Goal: Task Accomplishment & Management: Complete application form

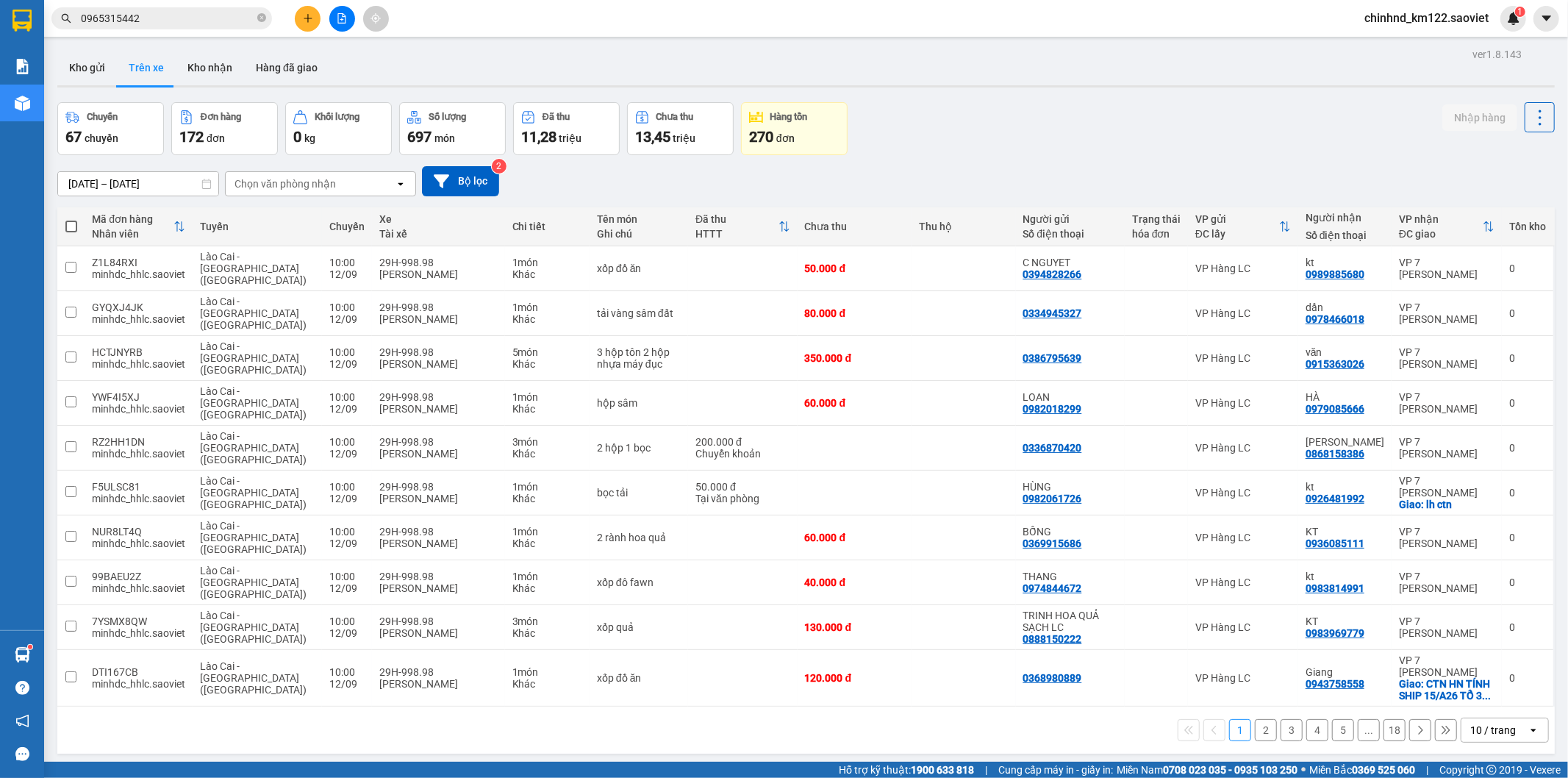
click at [295, 17] on button at bounding box center [308, 19] width 25 height 25
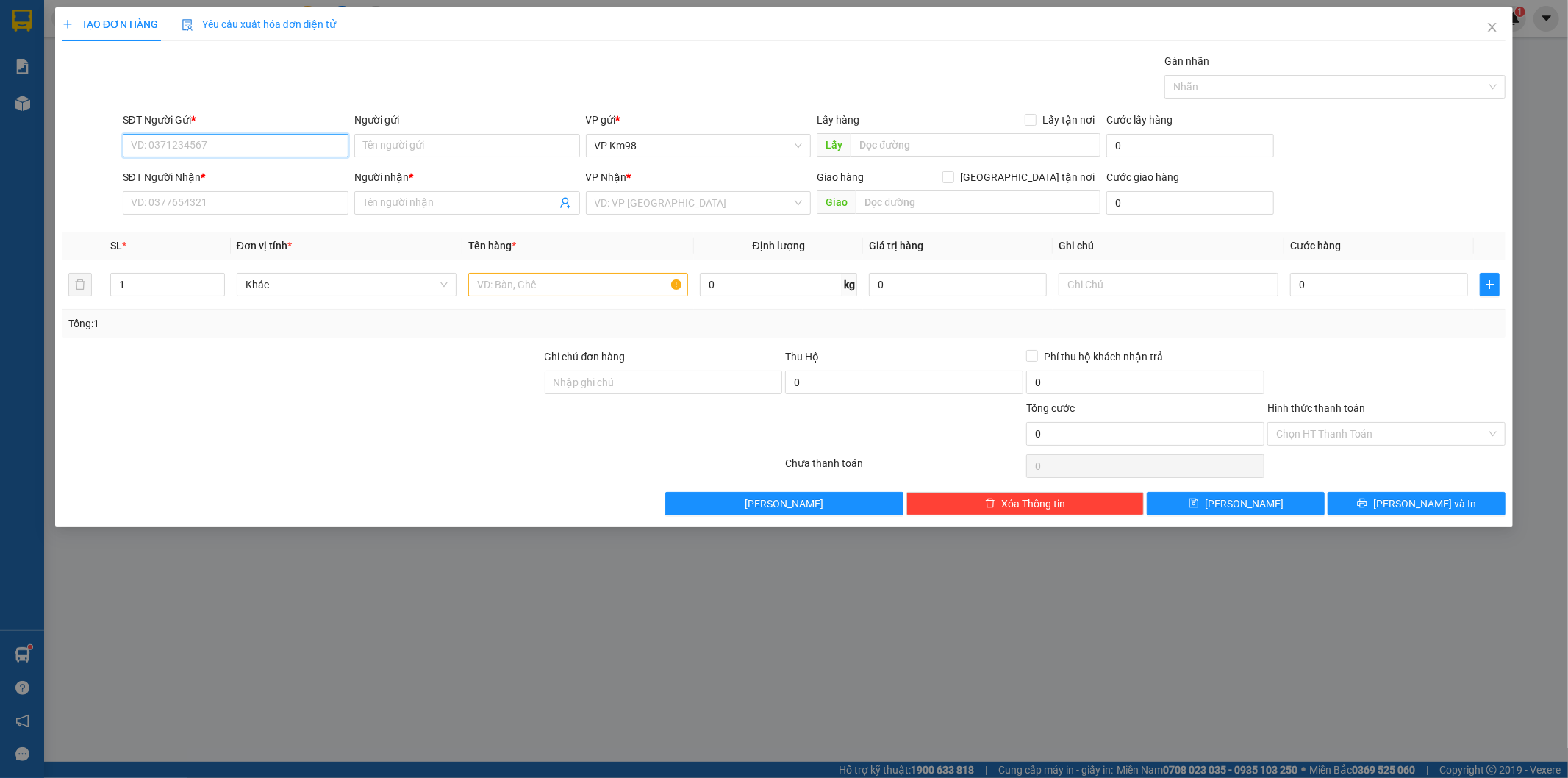
click at [218, 152] on input "SĐT Người Gửi *" at bounding box center [236, 145] width 226 height 23
click at [254, 143] on input "0919436847" at bounding box center [236, 145] width 226 height 23
type input "0919436847"
click at [1494, 23] on icon "close" at bounding box center [1492, 27] width 12 height 12
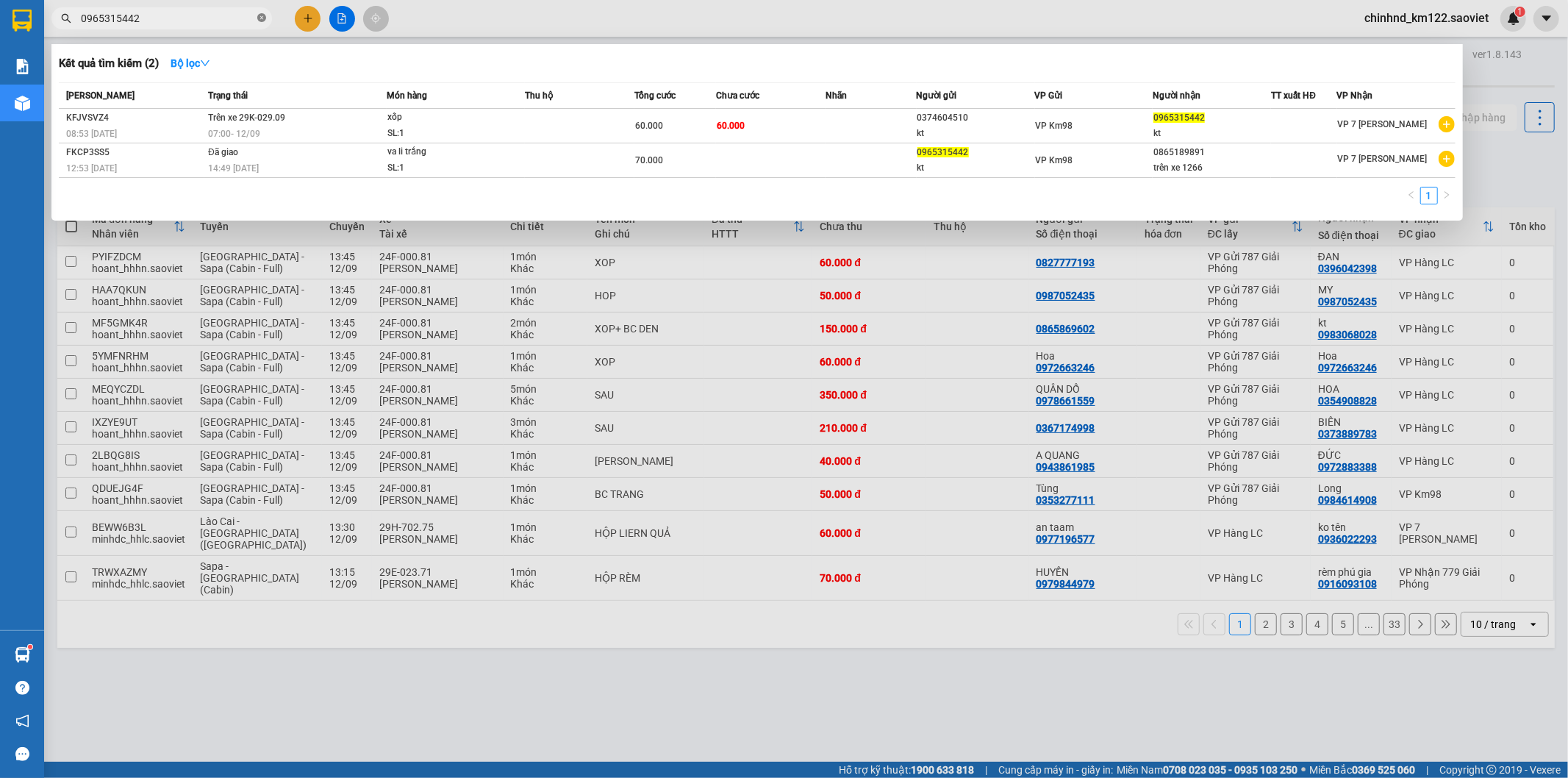
click at [265, 19] on icon "close-circle" at bounding box center [261, 18] width 9 height 9
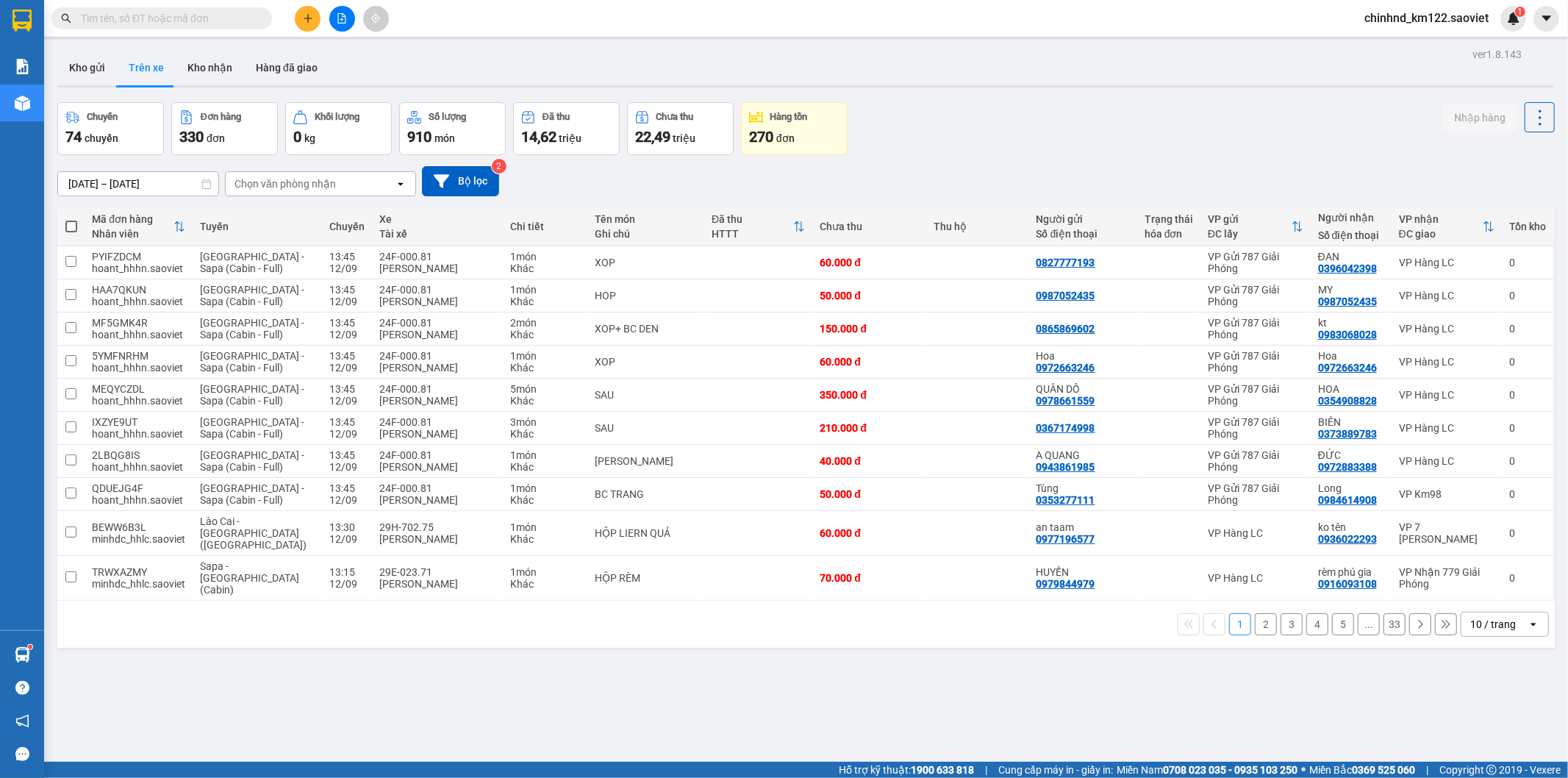
paste input "0919436847"
type input "0919436847"
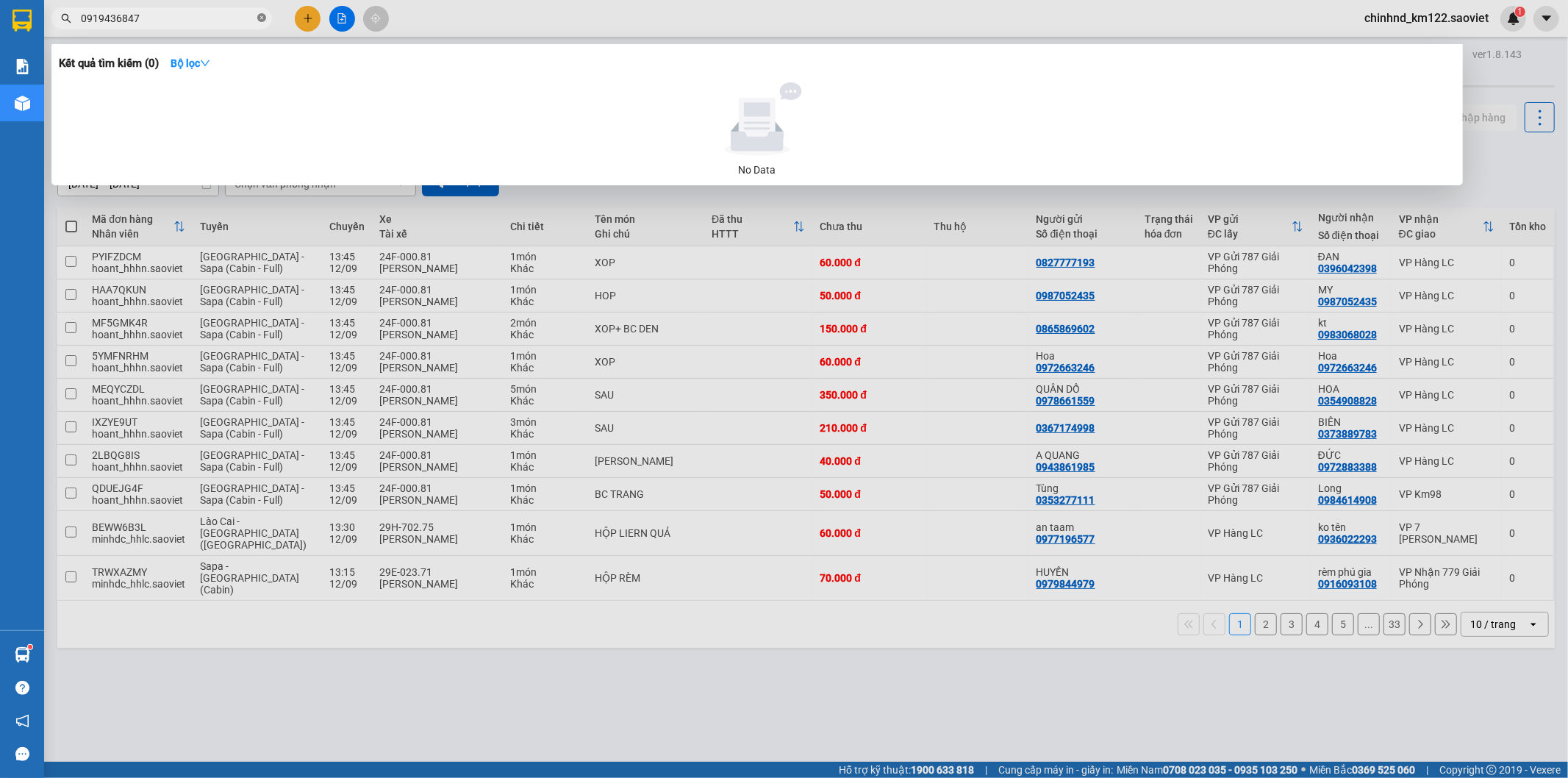
click at [263, 17] on icon "close-circle" at bounding box center [261, 18] width 9 height 9
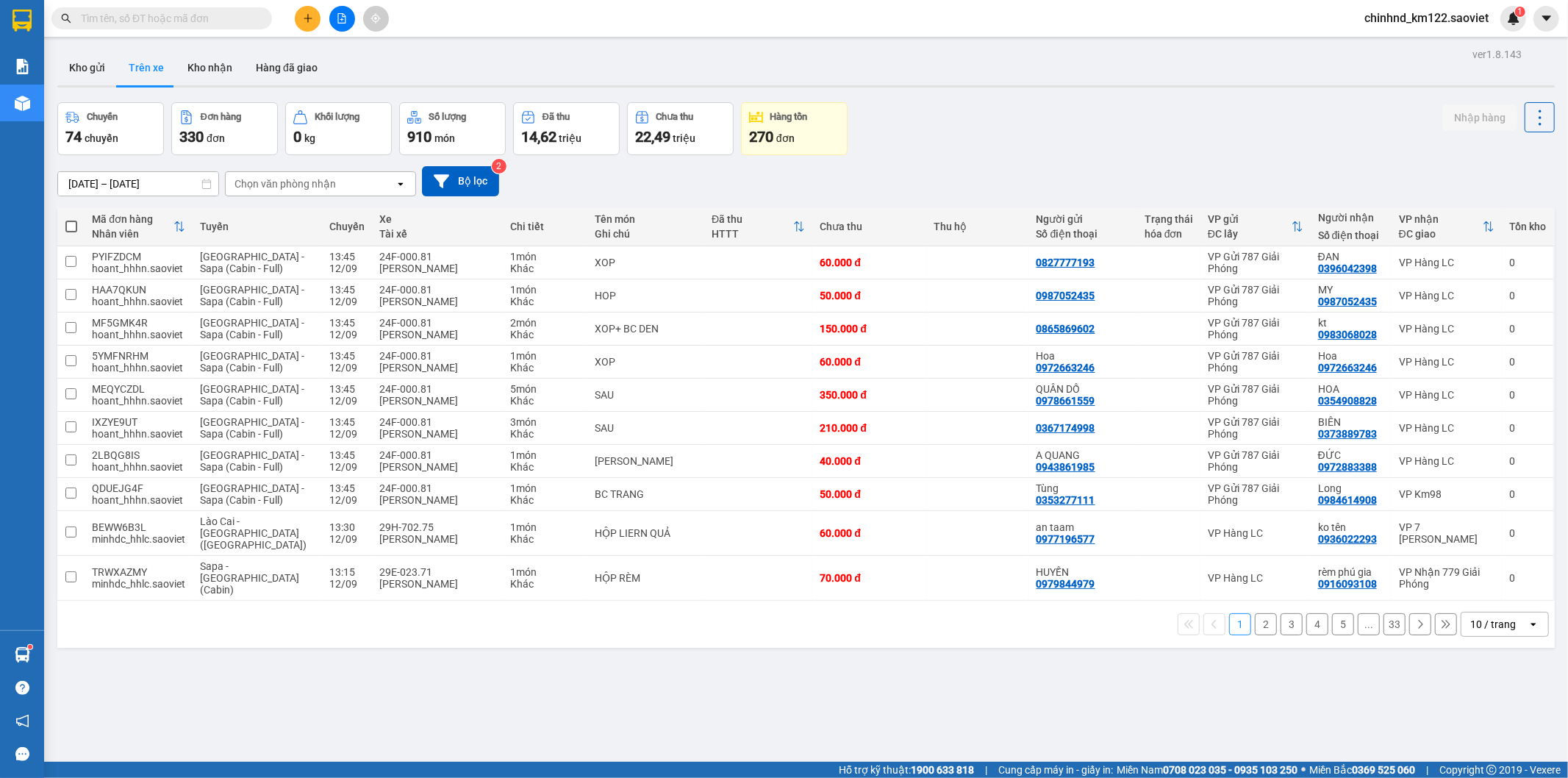
click at [238, 20] on input "text" at bounding box center [167, 19] width 173 height 17
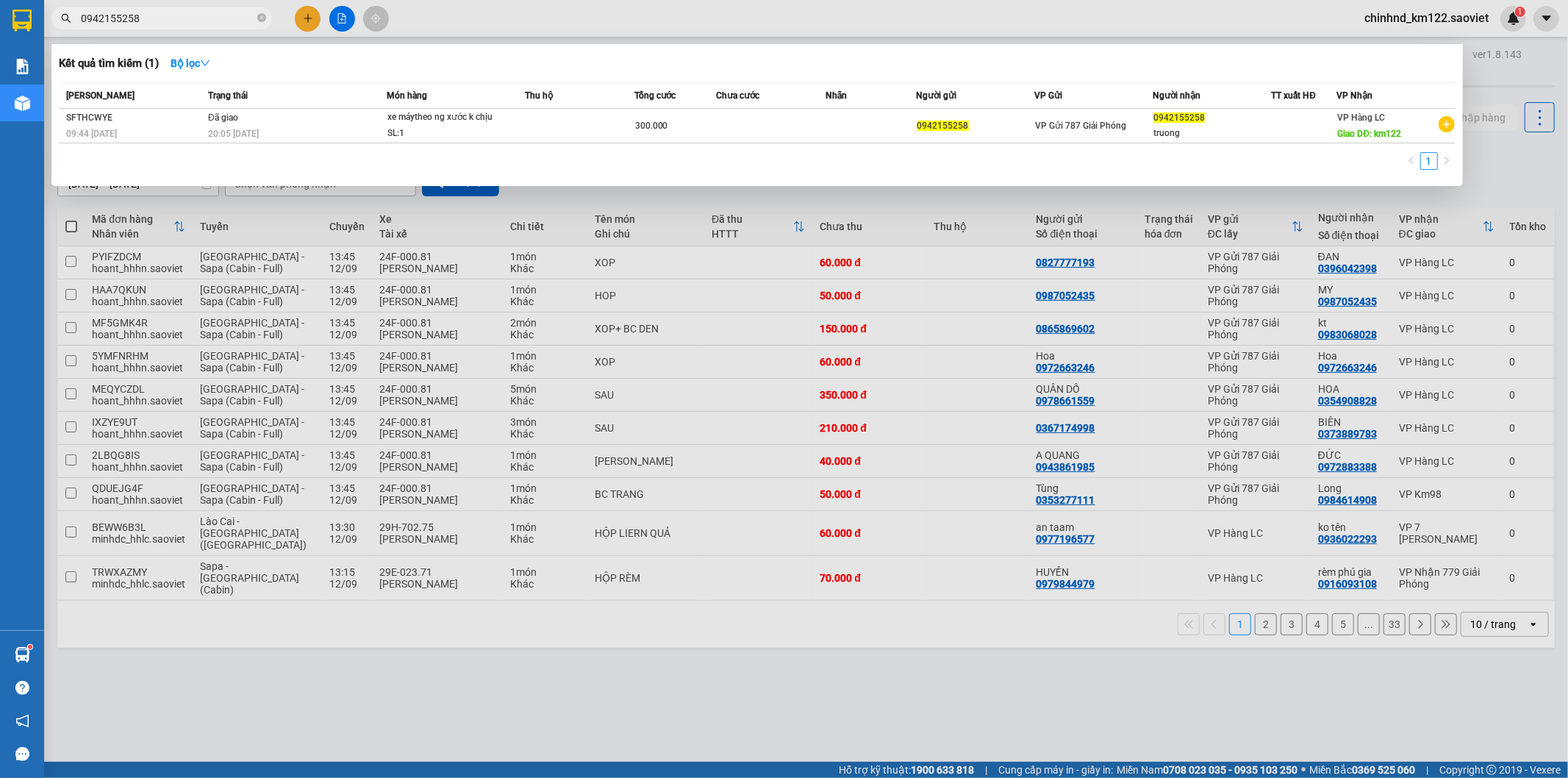
type input "0942155258"
click at [305, 14] on div at bounding box center [784, 389] width 1568 height 778
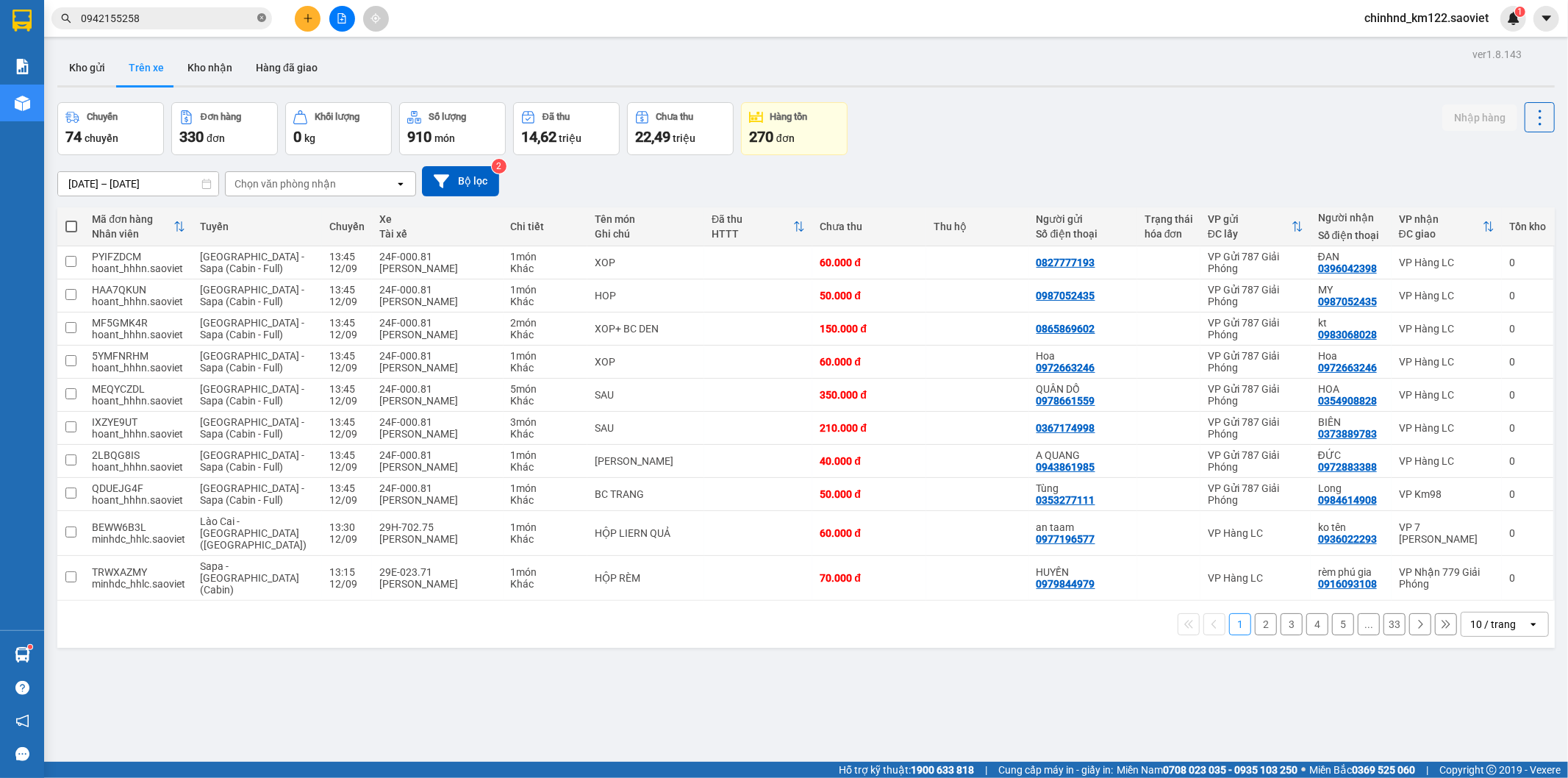
click at [261, 19] on icon "close-circle" at bounding box center [261, 18] width 9 height 9
click at [314, 17] on button at bounding box center [308, 19] width 25 height 25
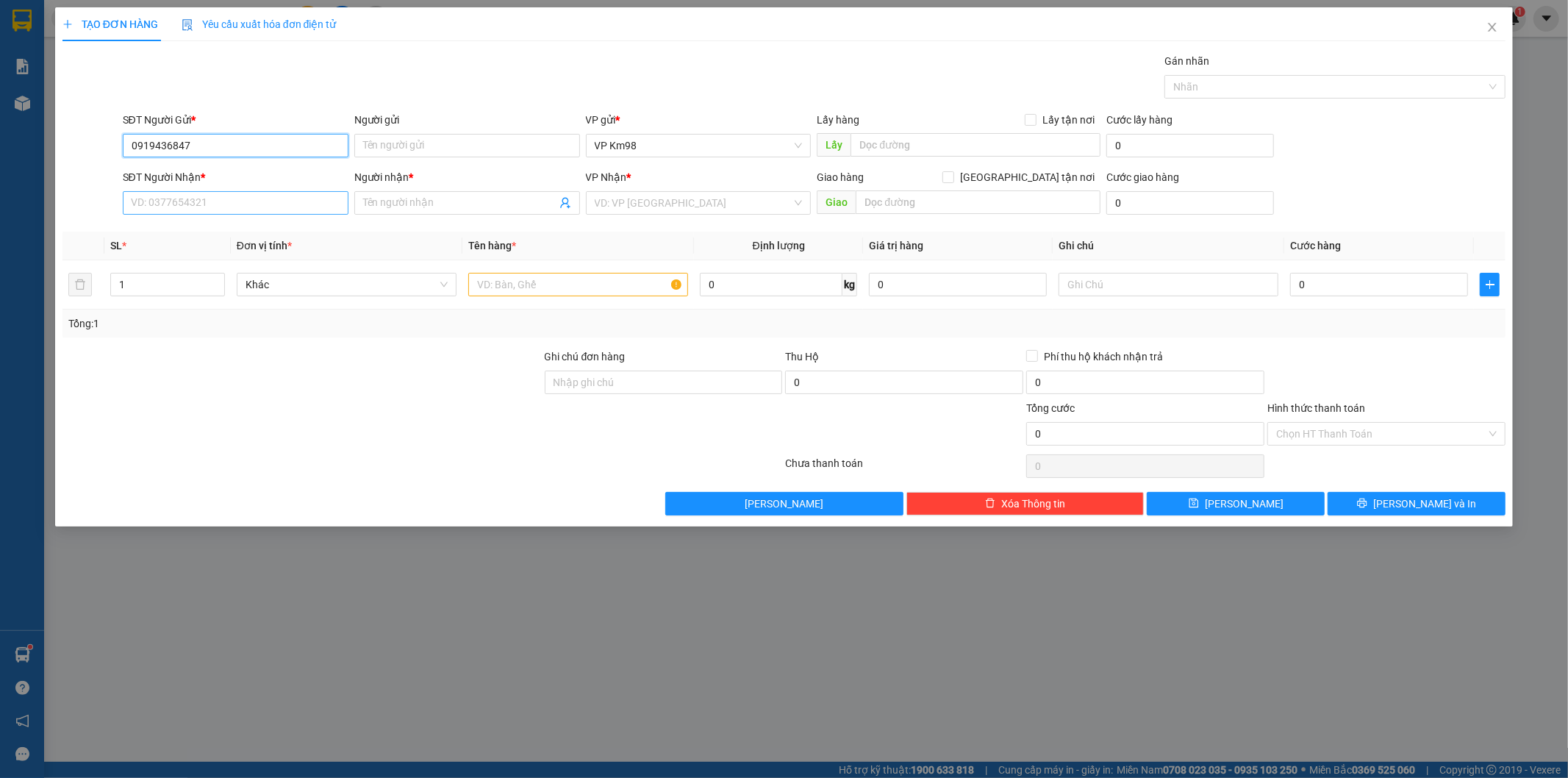
type input "0919436847"
click at [211, 200] on input "SĐT Người Nhận *" at bounding box center [236, 203] width 226 height 23
click at [837, 500] on button "[PERSON_NAME]" at bounding box center [784, 503] width 238 height 23
click at [1531, 48] on div "Lưu nháp thành công" at bounding box center [1409, 39] width 282 height 44
click at [1531, 37] on icon "close" at bounding box center [1529, 38] width 8 height 8
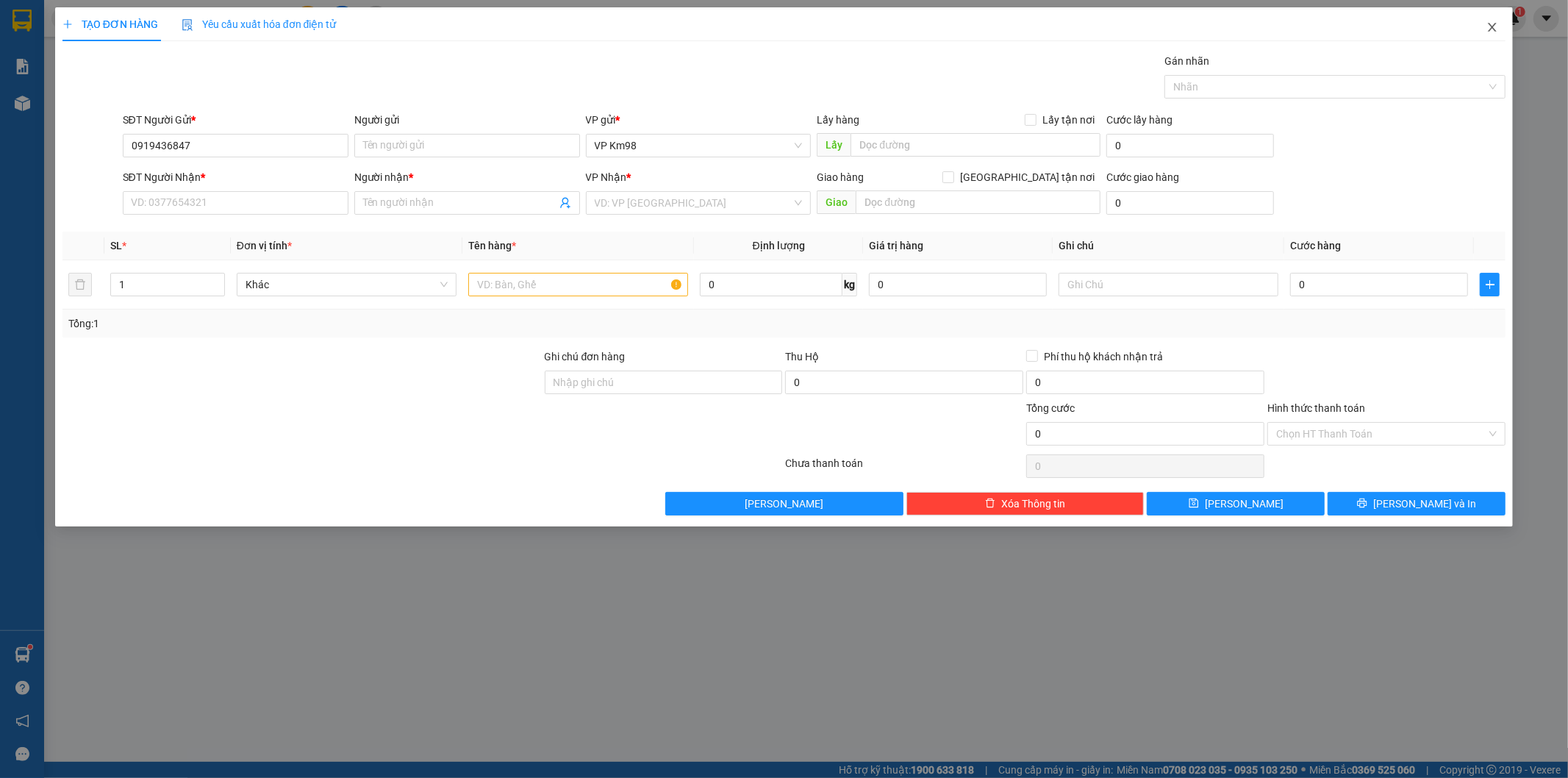
click at [1486, 27] on span "Close" at bounding box center [1492, 28] width 41 height 41
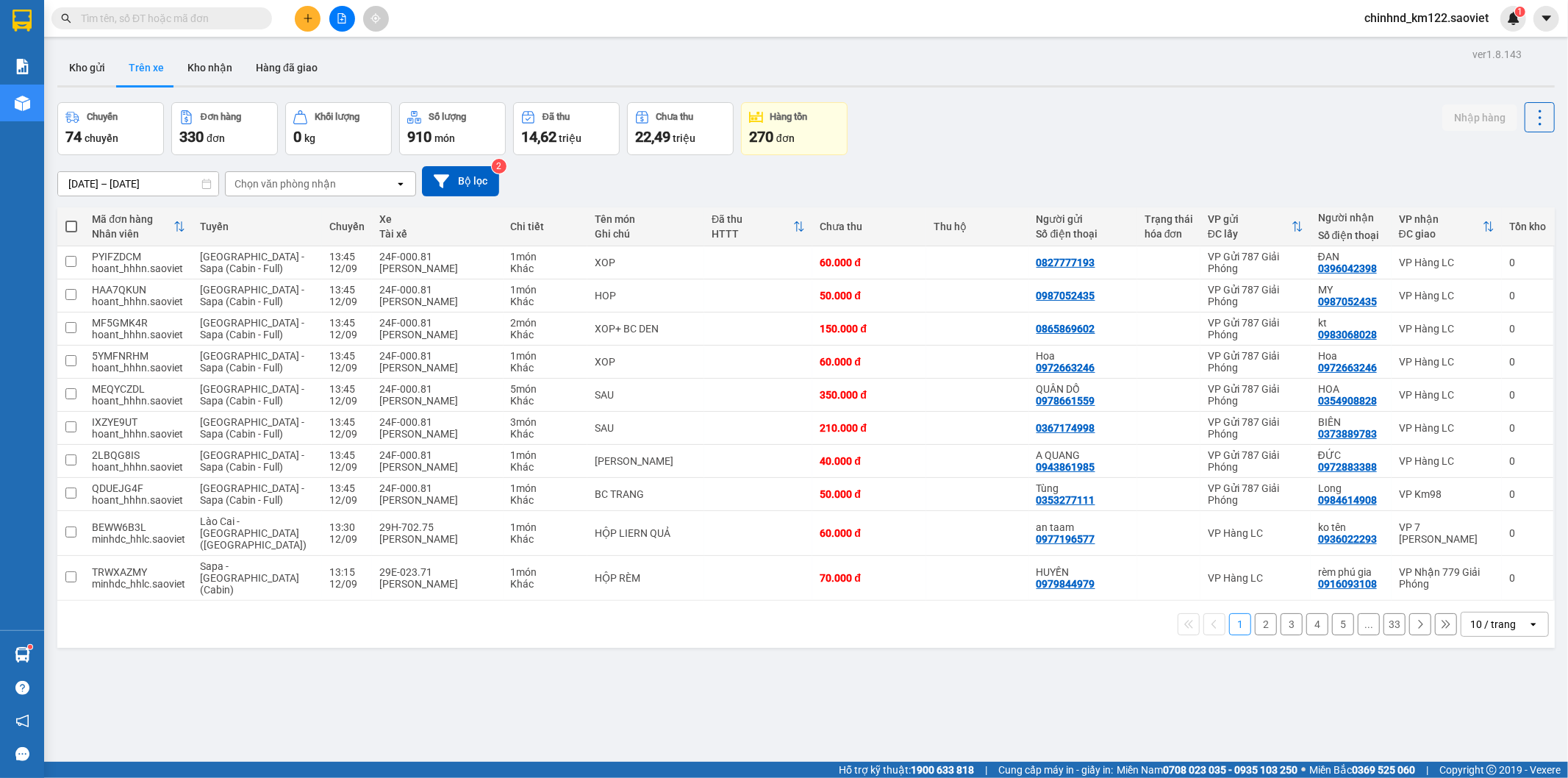
click at [177, 14] on input "text" at bounding box center [167, 19] width 173 height 17
paste input "0919436847"
type input "0919436847"
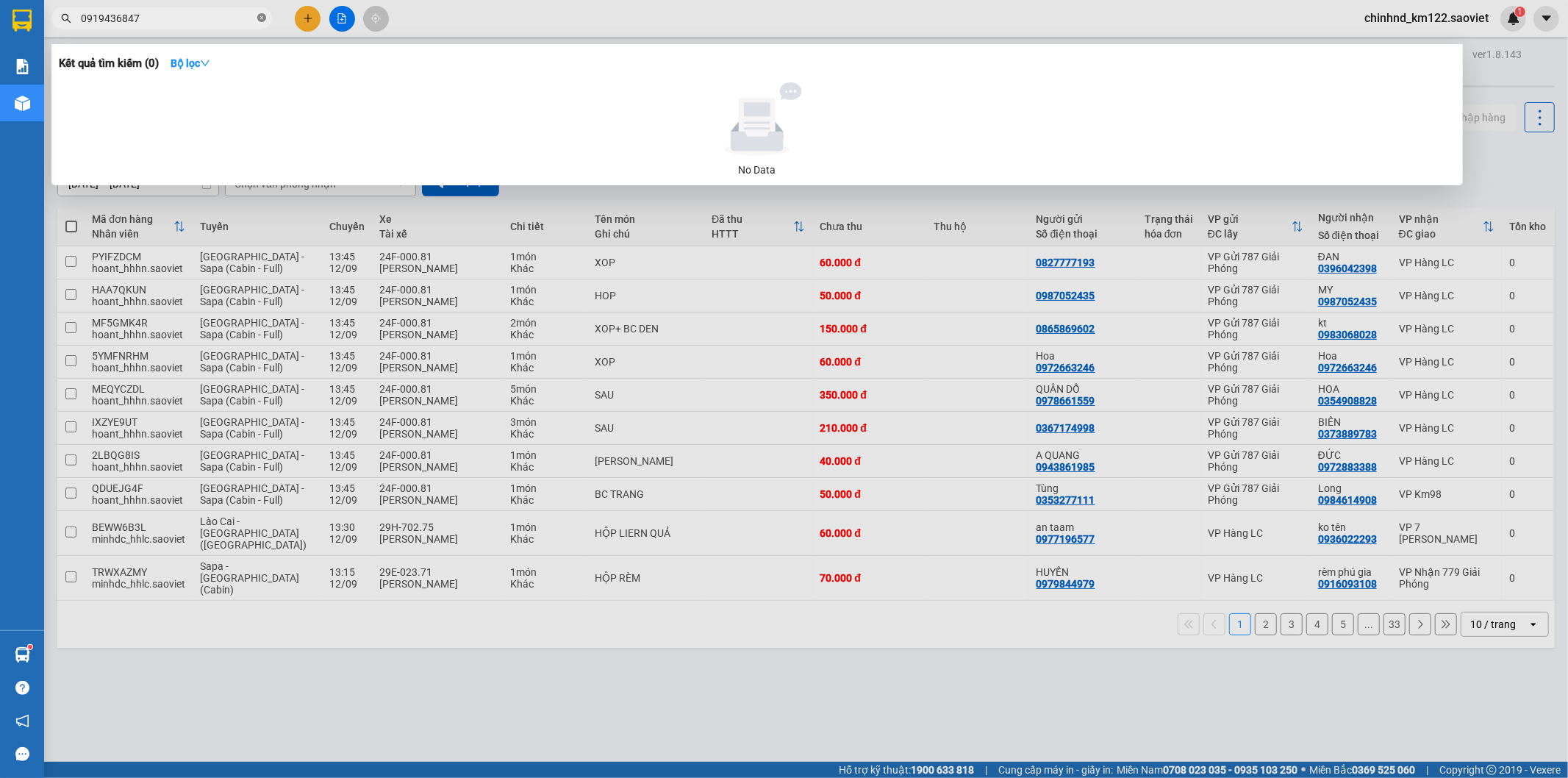
click at [260, 18] on icon "close-circle" at bounding box center [261, 18] width 9 height 9
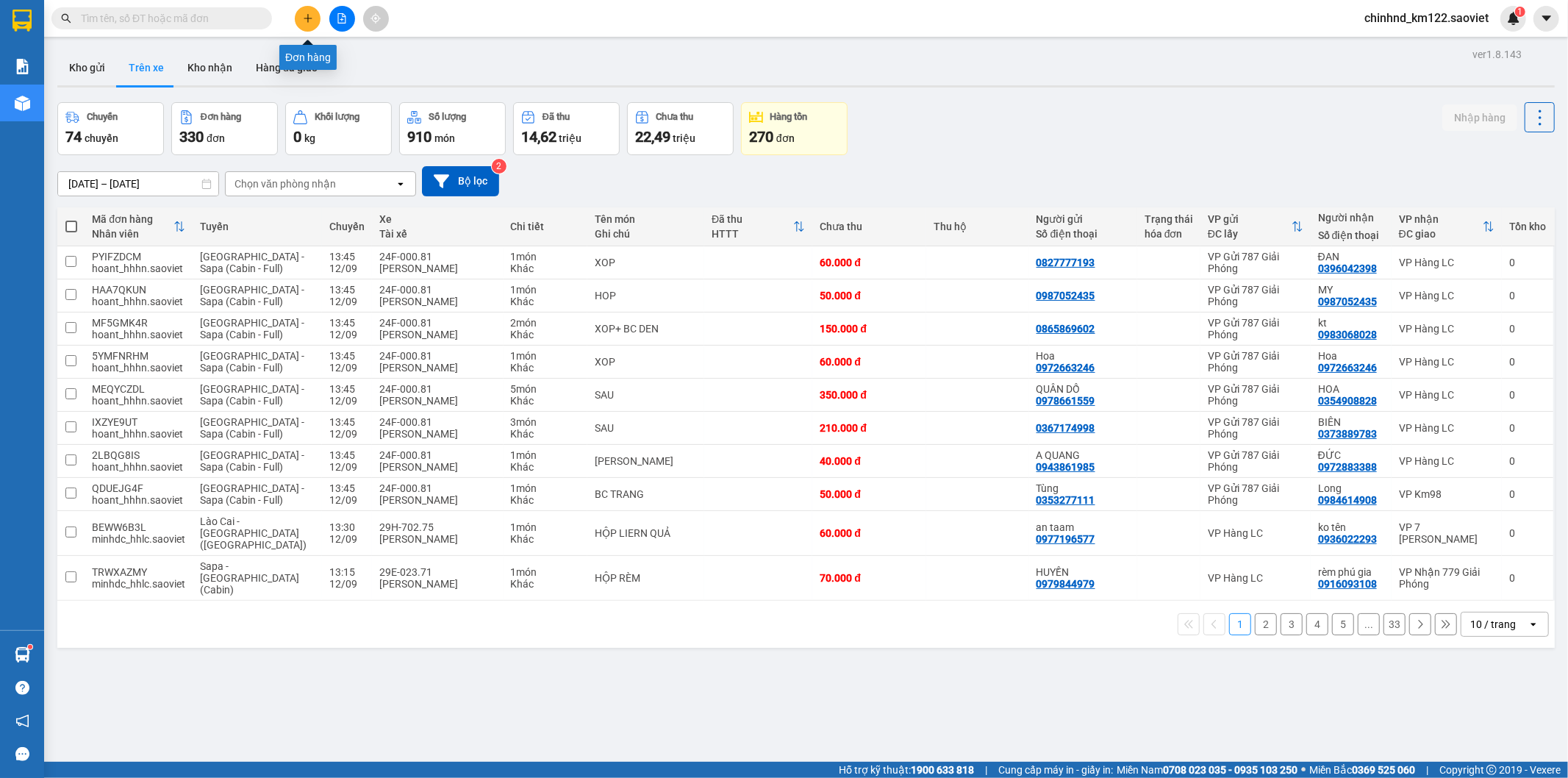
click at [305, 17] on icon "plus" at bounding box center [308, 19] width 11 height 11
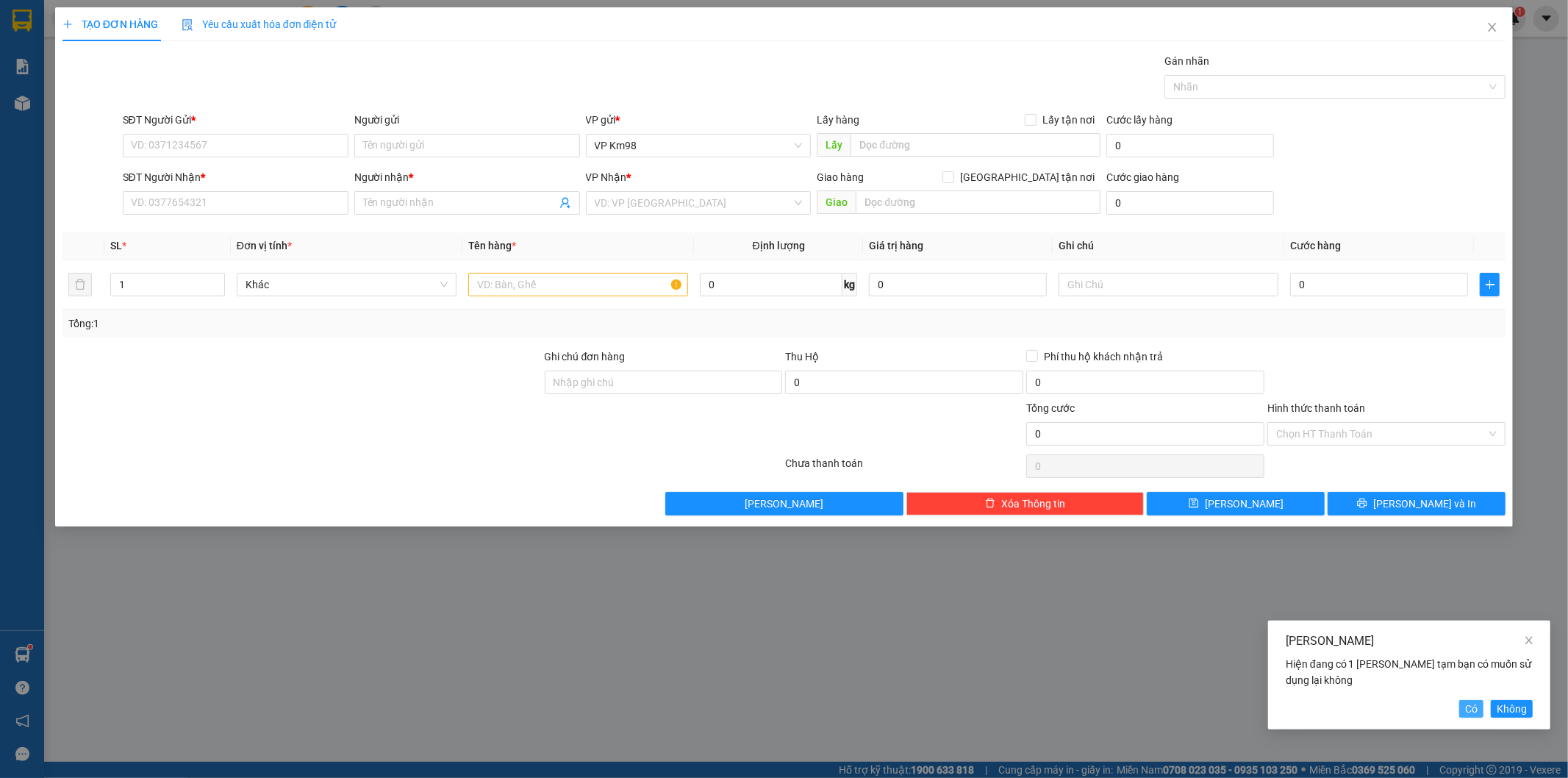
click at [1476, 707] on span "Có" at bounding box center [1471, 709] width 13 height 17
type input "0919436847"
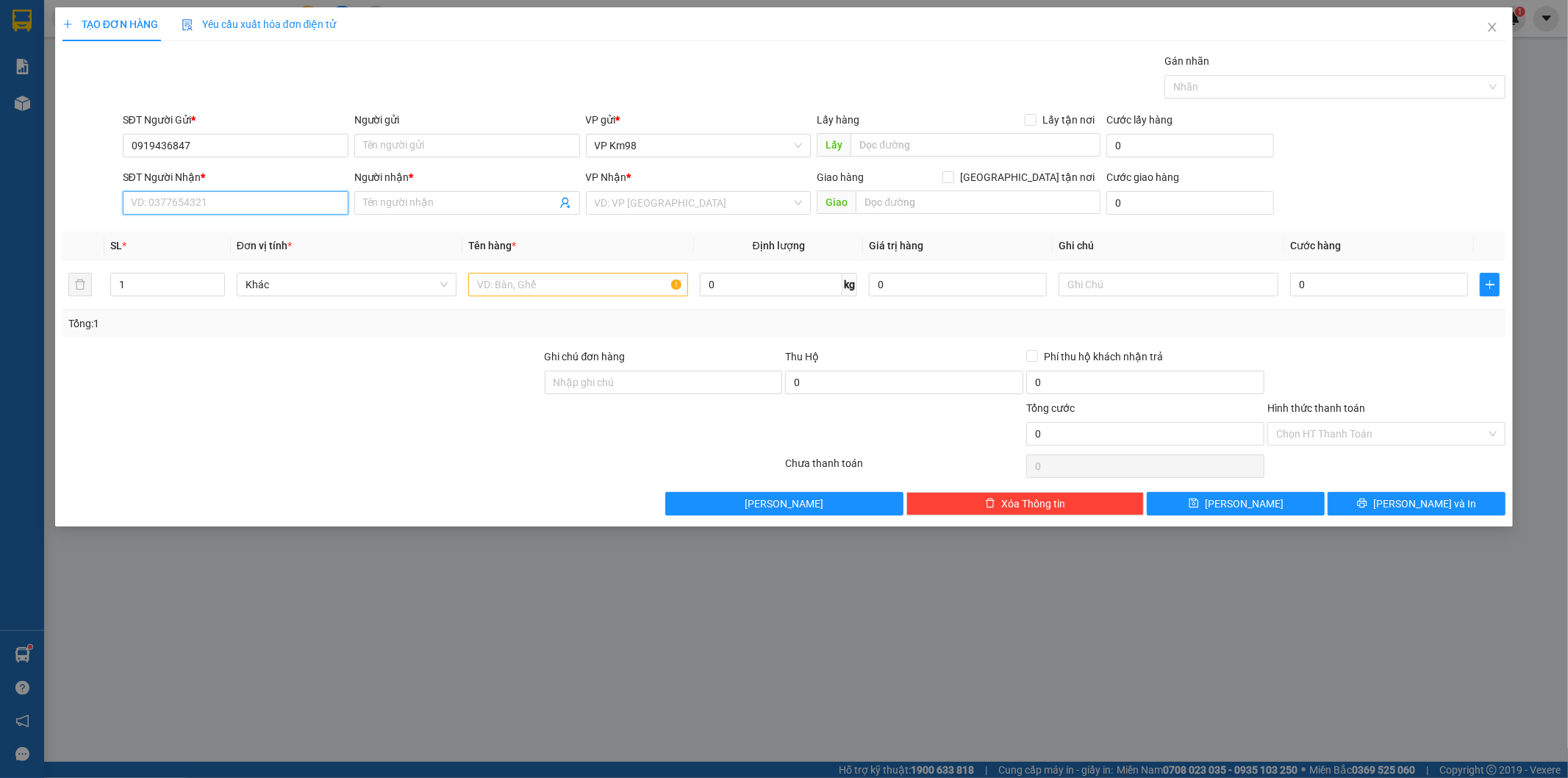
click at [180, 208] on input "SĐT Người Nhận *" at bounding box center [236, 203] width 226 height 23
type input "0942155258"
drag, startPoint x: 407, startPoint y: 196, endPoint x: 420, endPoint y: 196, distance: 13.0
click at [408, 196] on input "Người nhận *" at bounding box center [459, 203] width 194 height 17
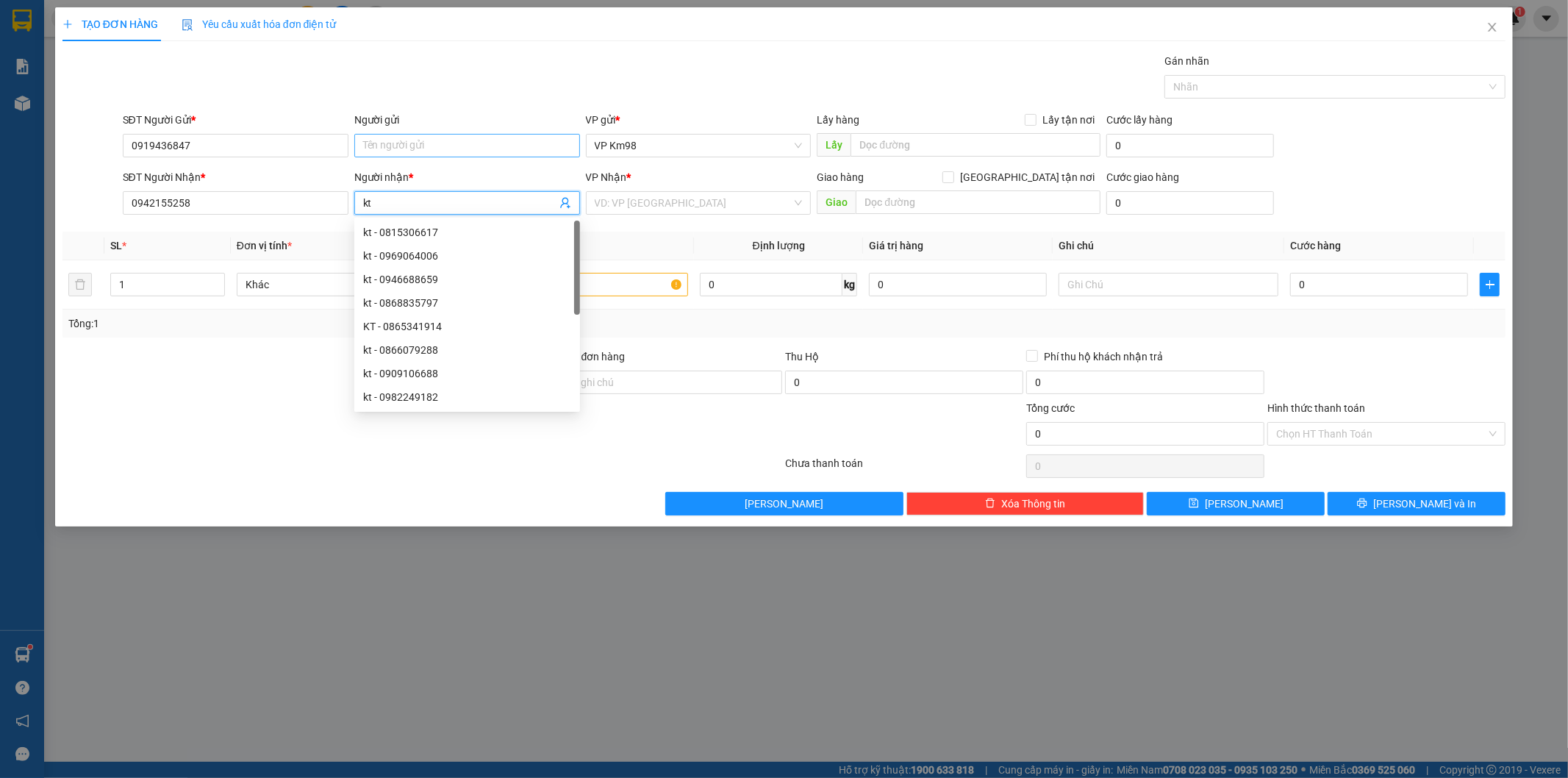
type input "kt"
click at [395, 140] on input "Người gửi" at bounding box center [467, 145] width 226 height 23
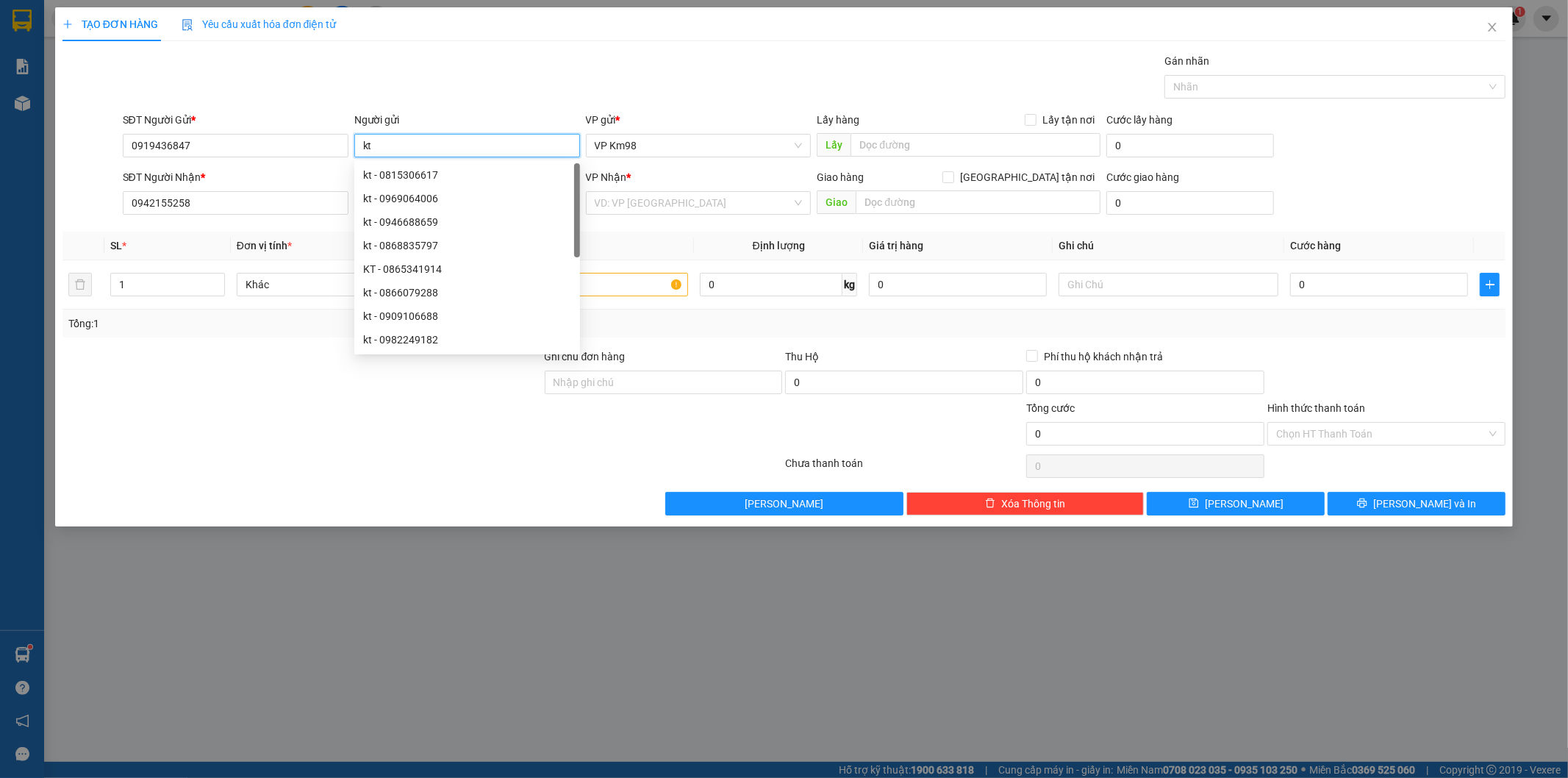
type input "kt"
click at [638, 45] on div "TẠO ĐƠN HÀNG Yêu cầu xuất hóa đơn điện tử Transit Pickup Surcharge Ids Transit …" at bounding box center [784, 262] width 1444 height 508
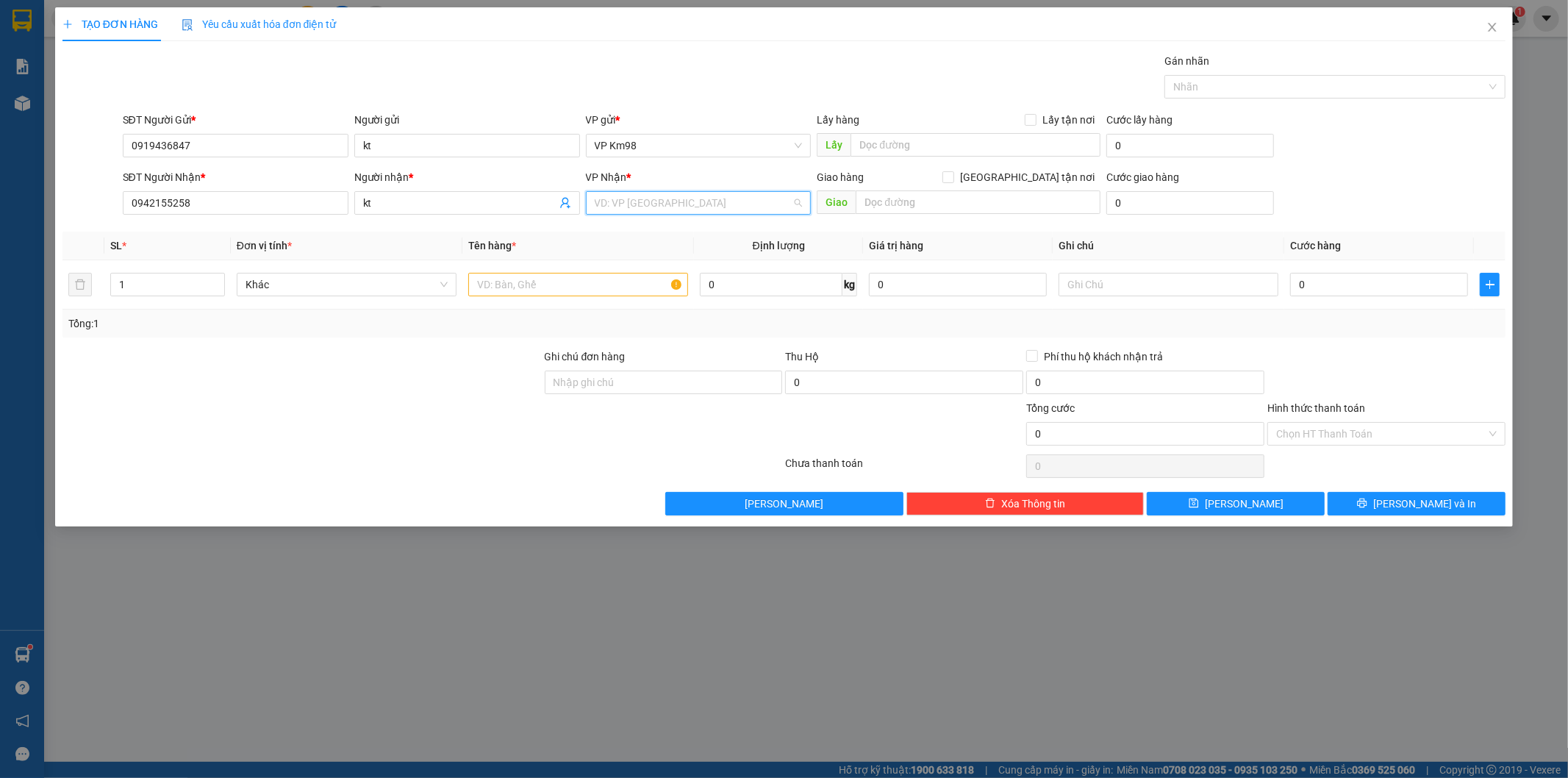
click at [671, 192] on input "search" at bounding box center [693, 203] width 198 height 22
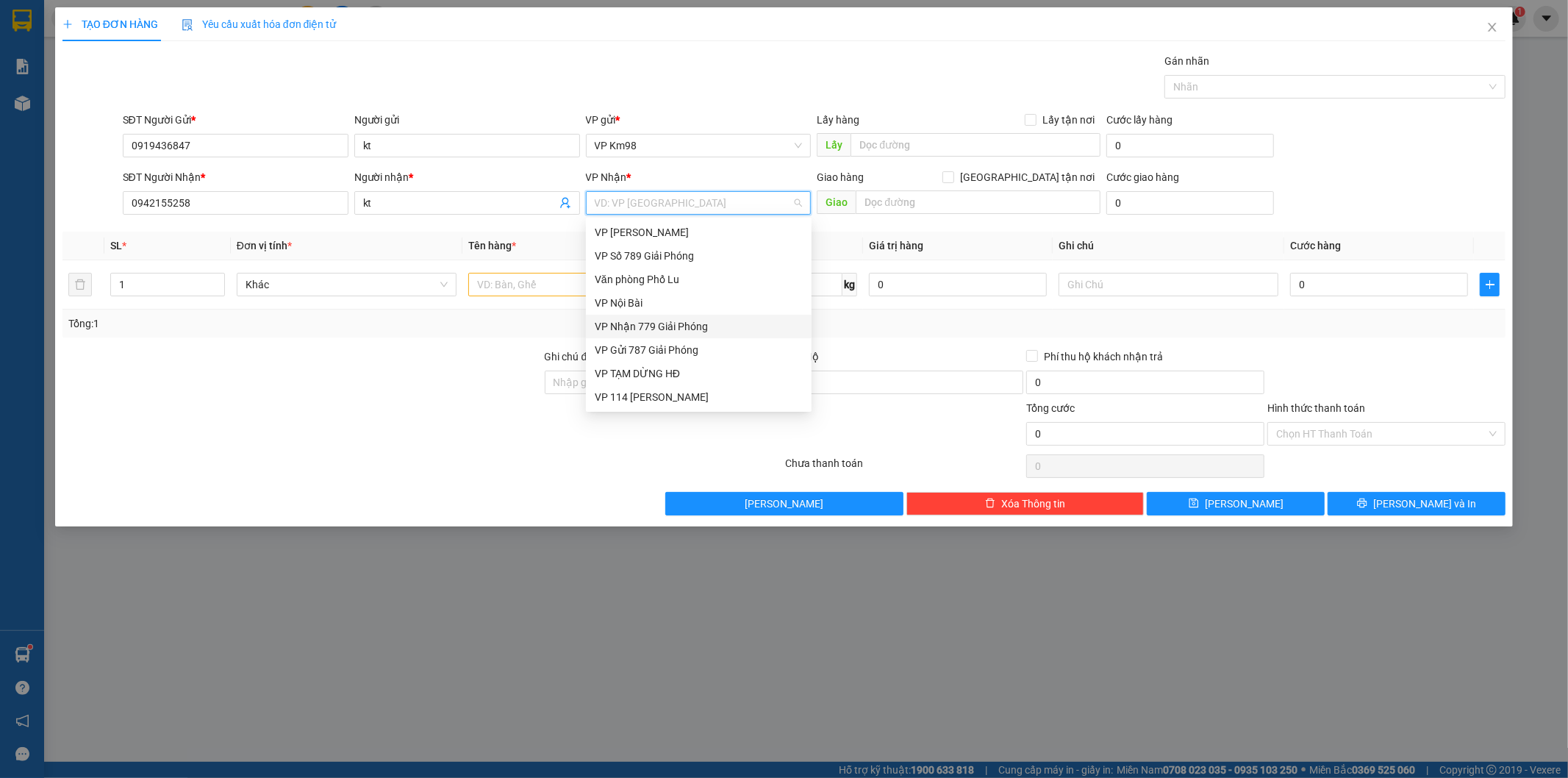
click at [672, 326] on div "VP Nhận 779 Giải Phóng" at bounding box center [699, 326] width 208 height 17
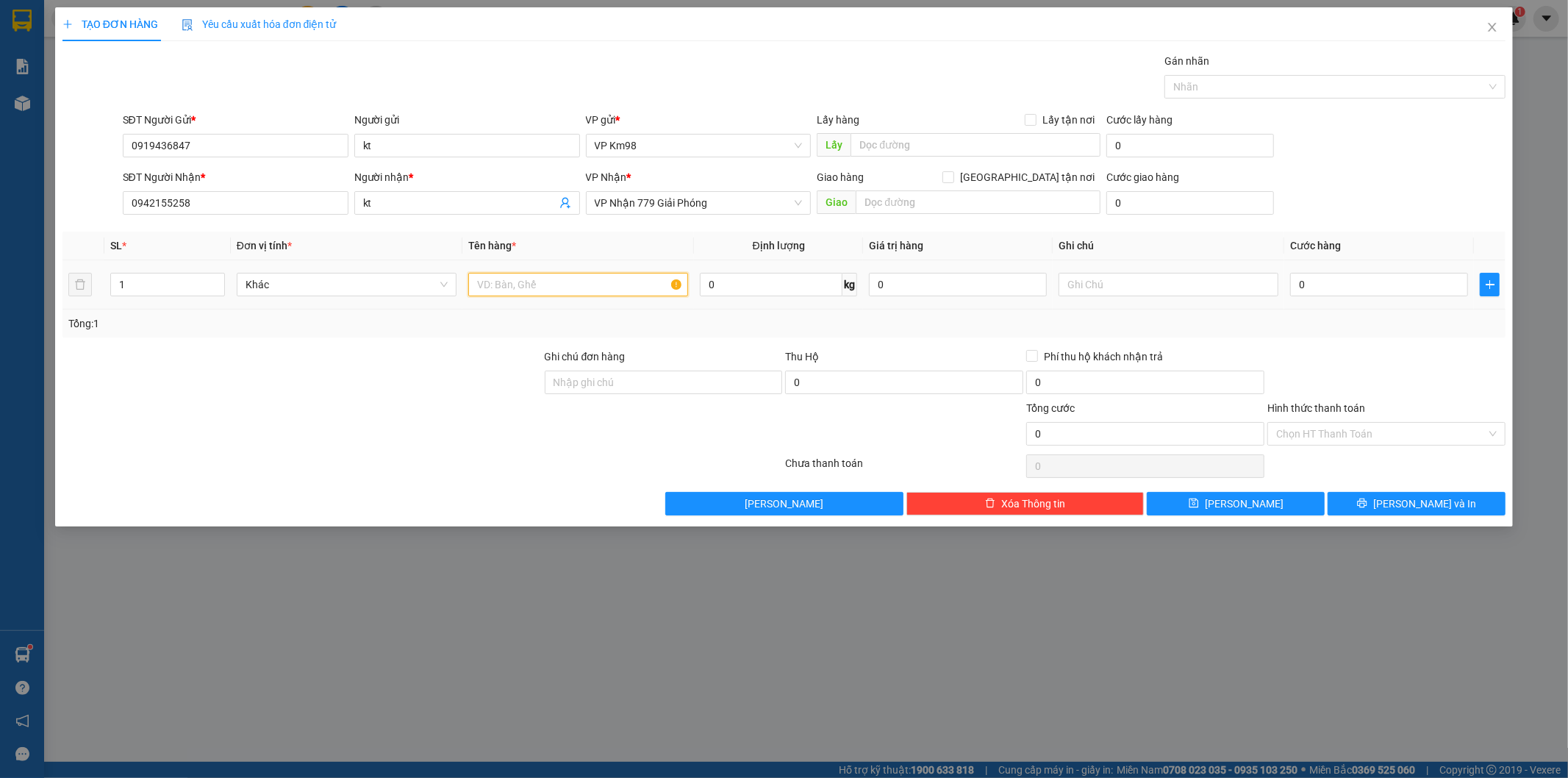
click at [509, 277] on input "text" at bounding box center [578, 284] width 220 height 23
click at [597, 287] on input "xóp" at bounding box center [578, 284] width 220 height 23
type input "x"
type input "xốp"
click at [1316, 284] on input "0" at bounding box center [1379, 284] width 178 height 23
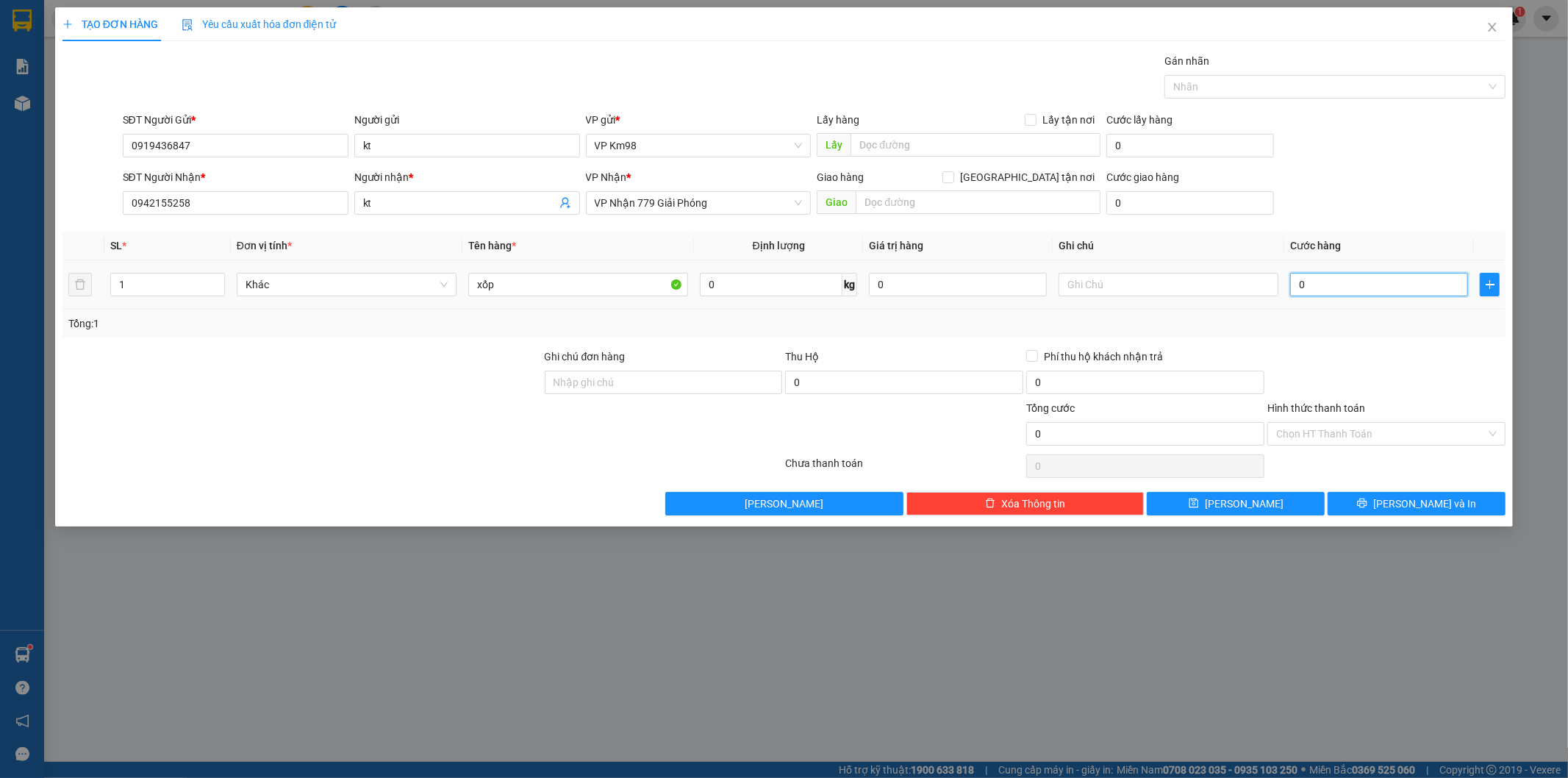
type input "7"
type input "70"
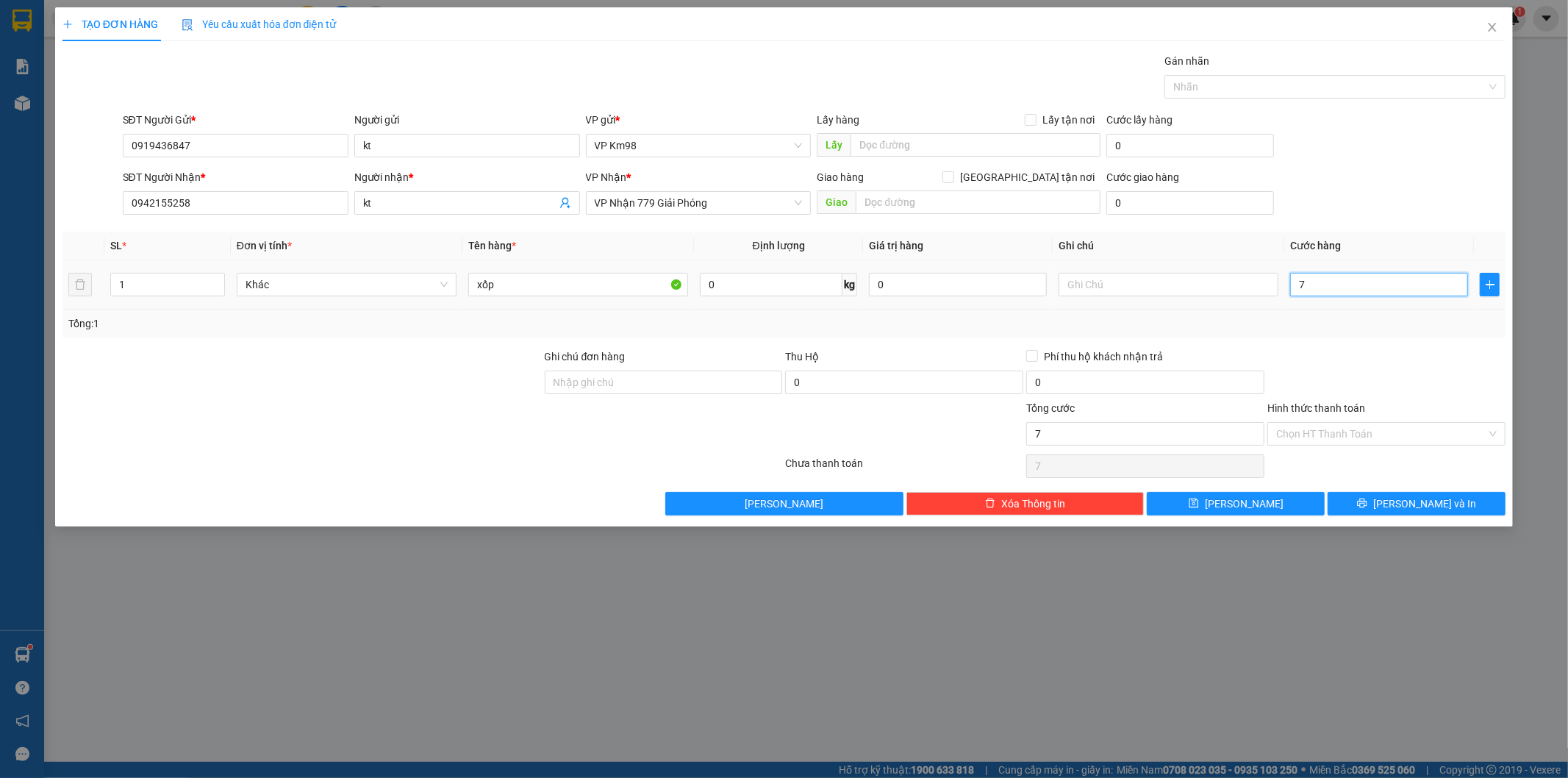
type input "70"
type input "700"
type input "7.000"
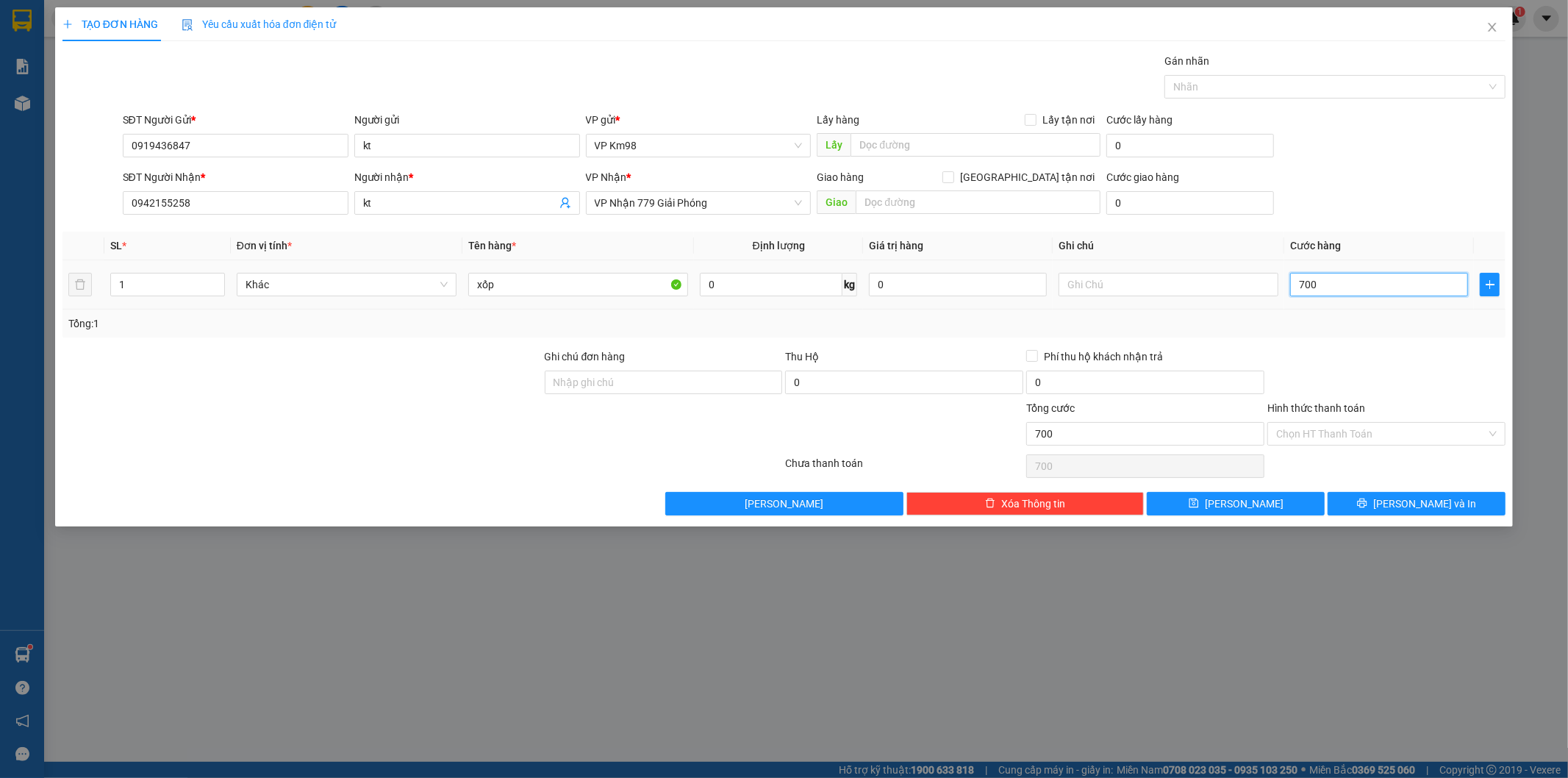
type input "7.000"
type input "70.000"
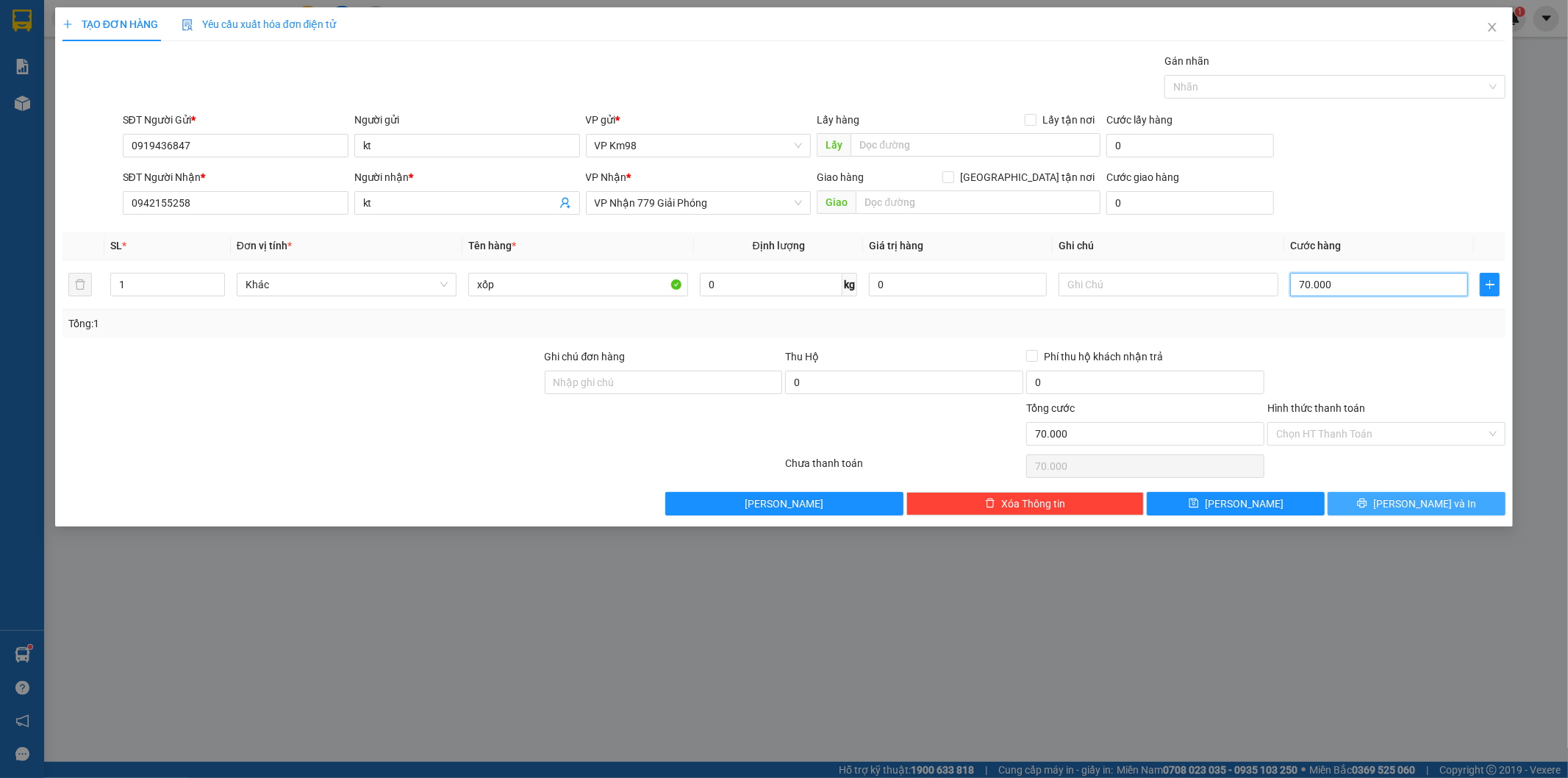
type input "70.000"
click at [1431, 506] on span "[PERSON_NAME] và In" at bounding box center [1425, 503] width 103 height 17
